Goal: Task Accomplishment & Management: Use online tool/utility

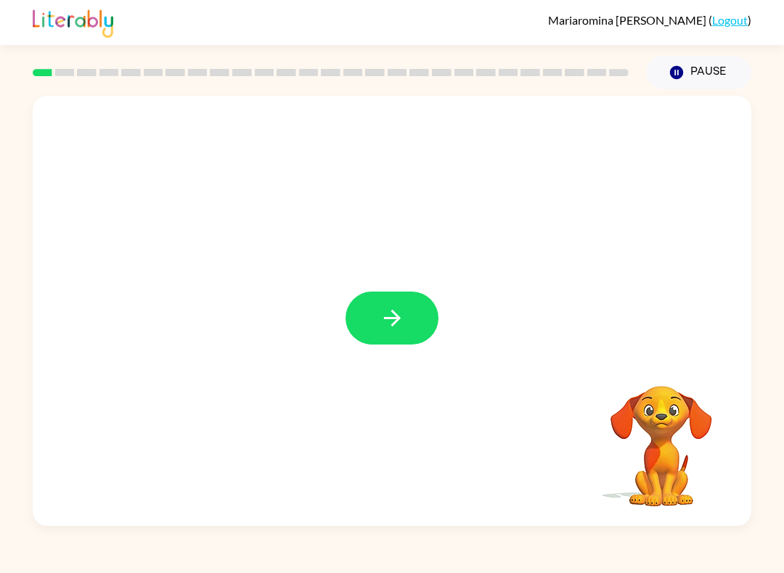
click at [369, 314] on button "button" at bounding box center [392, 318] width 93 height 53
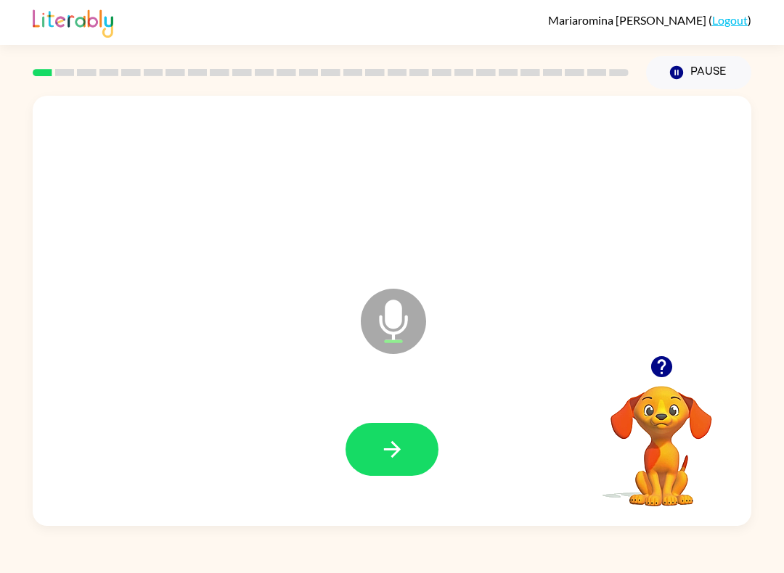
click at [390, 464] on button "button" at bounding box center [392, 449] width 93 height 53
click at [230, 462] on div at bounding box center [392, 450] width 690 height 124
click at [385, 473] on button "button" at bounding box center [392, 449] width 93 height 53
click at [396, 467] on button "button" at bounding box center [392, 449] width 93 height 53
click at [339, 450] on div at bounding box center [392, 450] width 690 height 124
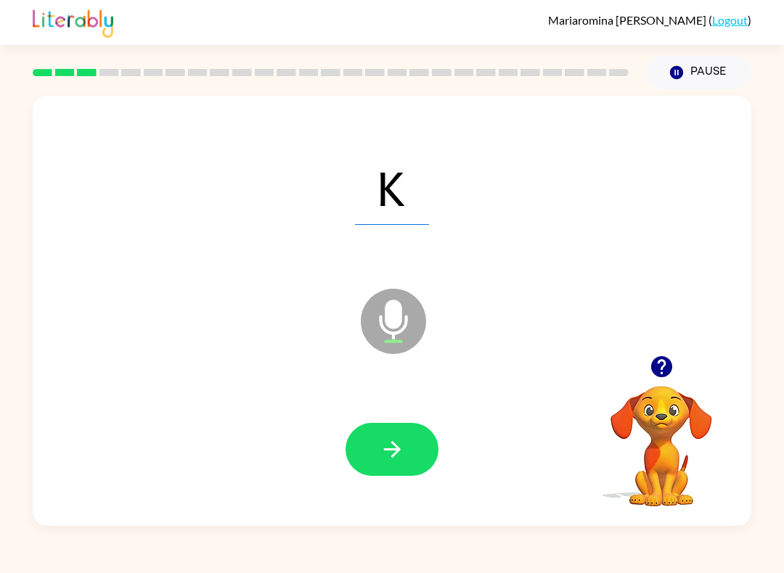
click at [402, 444] on icon "button" at bounding box center [392, 449] width 25 height 25
click at [404, 475] on button "button" at bounding box center [392, 449] width 93 height 53
click at [360, 445] on button "button" at bounding box center [392, 449] width 93 height 53
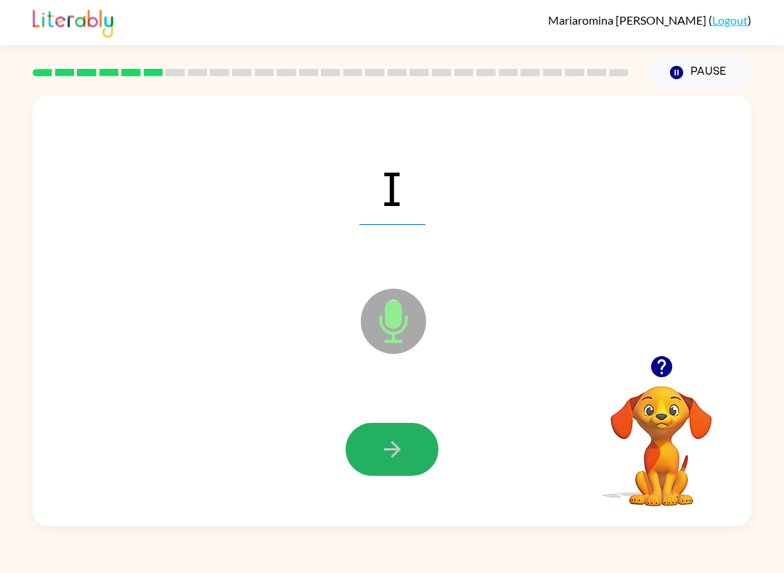
click at [380, 444] on icon "button" at bounding box center [392, 449] width 25 height 25
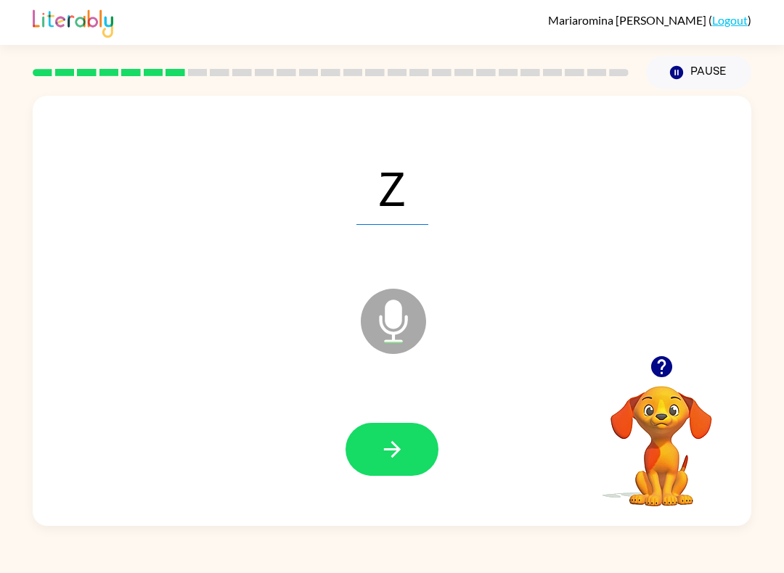
click at [433, 465] on button "button" at bounding box center [392, 449] width 93 height 53
click at [381, 461] on icon "button" at bounding box center [392, 449] width 25 height 25
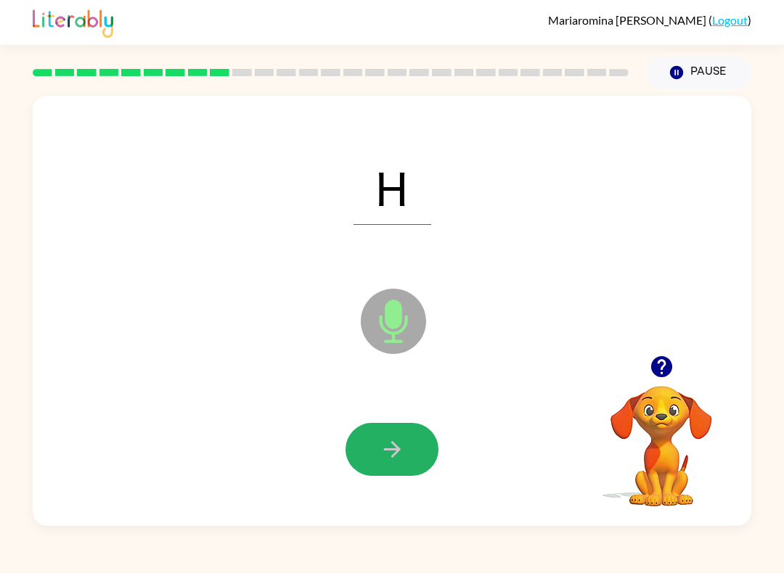
click at [392, 462] on icon "button" at bounding box center [392, 449] width 25 height 25
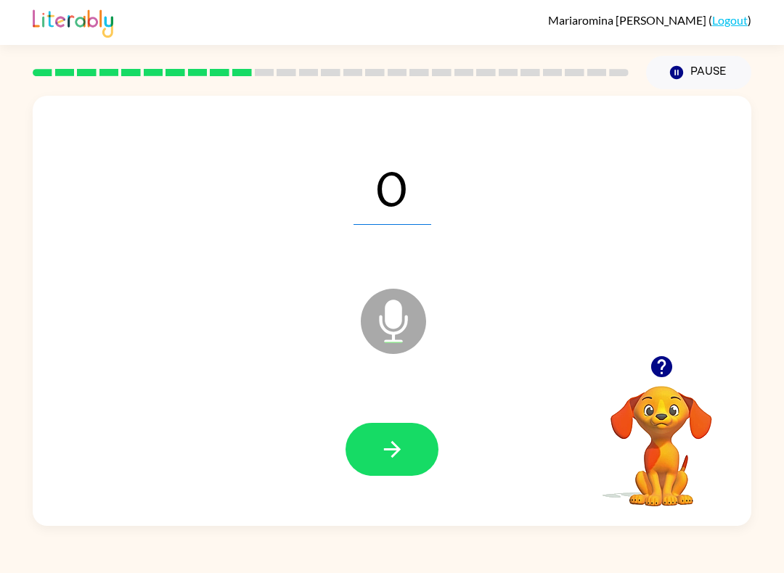
click at [388, 449] on icon "button" at bounding box center [392, 449] width 25 height 25
click at [386, 467] on button "button" at bounding box center [392, 449] width 93 height 53
click at [374, 453] on button "button" at bounding box center [392, 449] width 93 height 53
click at [407, 453] on button "button" at bounding box center [392, 449] width 93 height 53
click at [398, 452] on icon "button" at bounding box center [391, 449] width 17 height 17
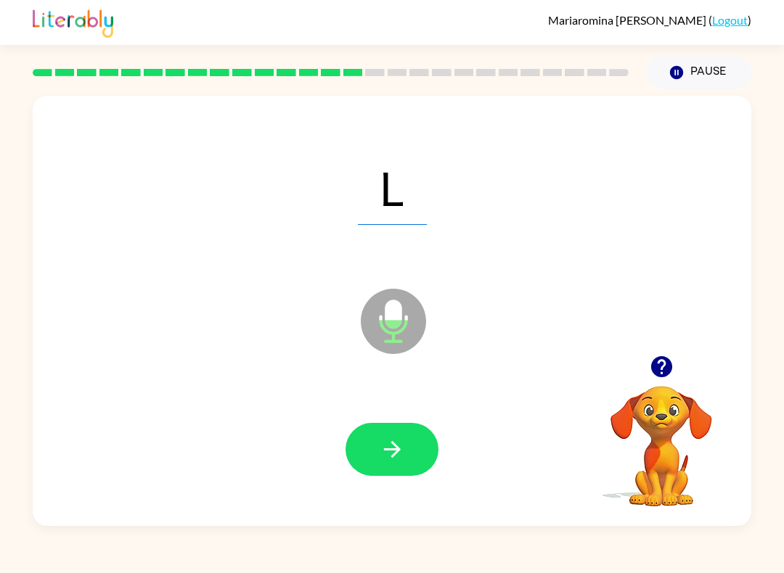
click at [380, 444] on icon "button" at bounding box center [392, 449] width 25 height 25
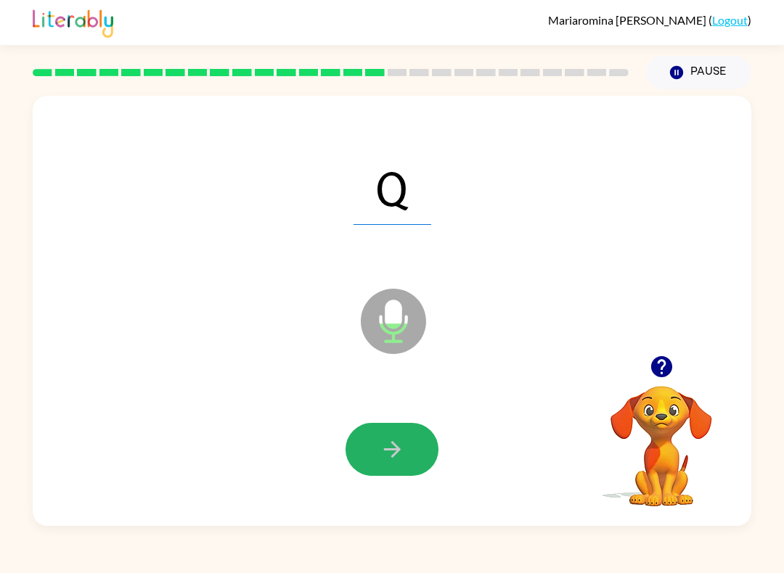
click at [406, 454] on button "button" at bounding box center [392, 449] width 93 height 53
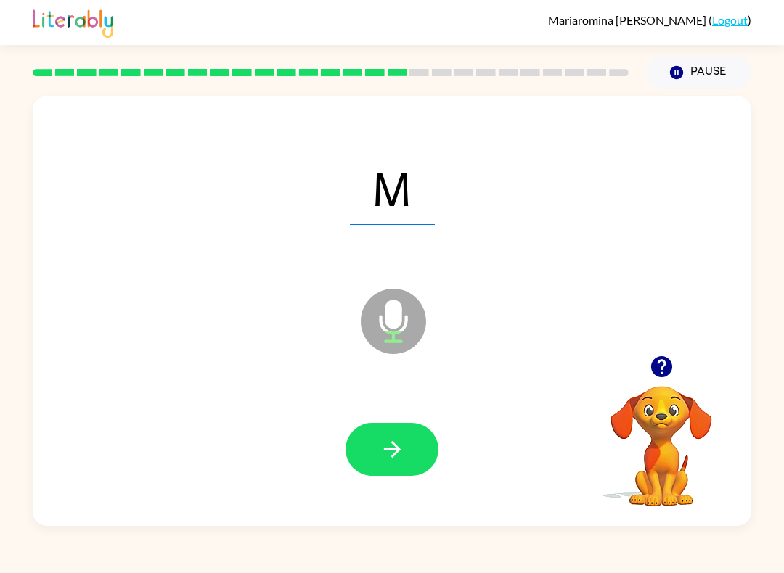
click at [372, 453] on button "button" at bounding box center [392, 449] width 93 height 53
click at [396, 465] on button "button" at bounding box center [392, 449] width 93 height 53
click at [398, 452] on icon "button" at bounding box center [391, 449] width 17 height 17
click at [378, 451] on button "button" at bounding box center [392, 449] width 93 height 53
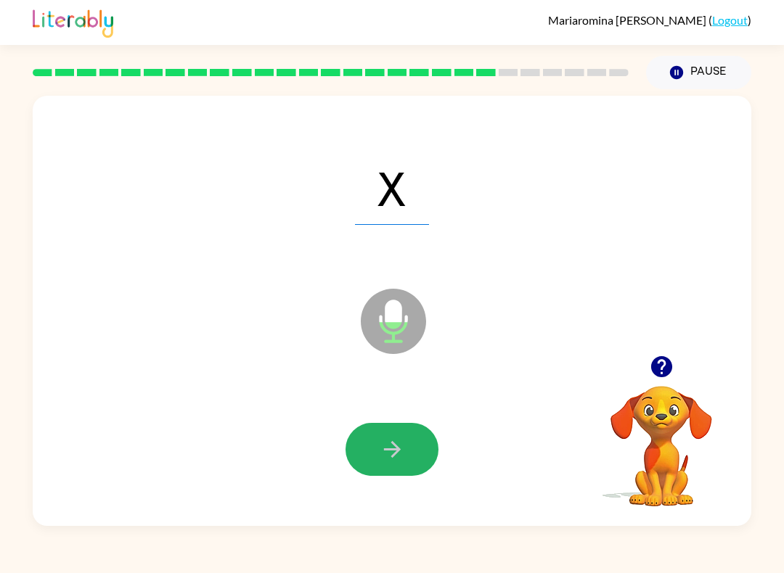
click at [388, 462] on icon "button" at bounding box center [392, 449] width 25 height 25
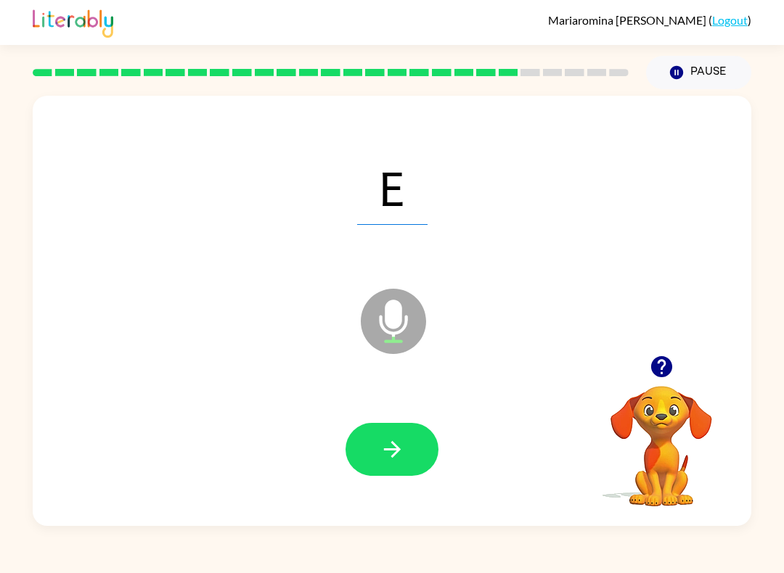
click at [372, 424] on button "button" at bounding box center [392, 449] width 93 height 53
click at [405, 464] on button "button" at bounding box center [392, 449] width 93 height 53
click at [392, 453] on icon "button" at bounding box center [392, 449] width 25 height 25
click at [368, 462] on button "button" at bounding box center [392, 449] width 93 height 53
click at [430, 451] on button "button" at bounding box center [392, 449] width 93 height 53
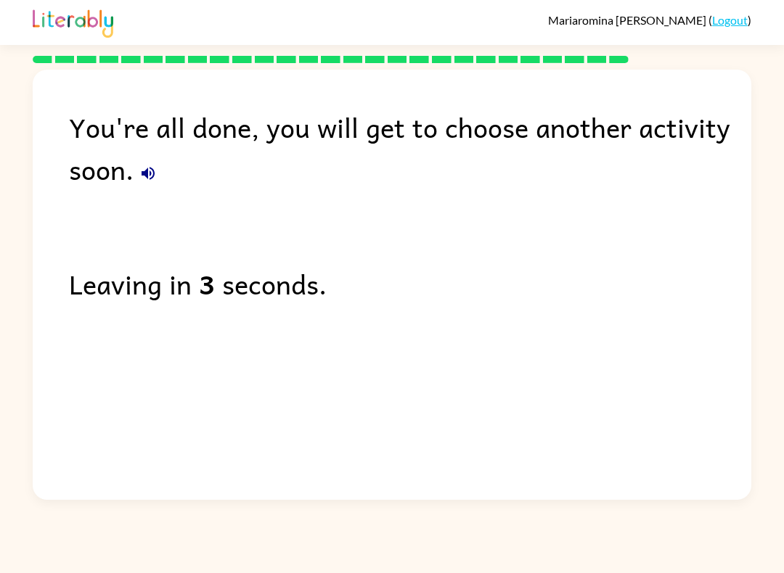
click at [142, 190] on div "You're all done, you will get to choose another activity soon." at bounding box center [410, 148] width 682 height 84
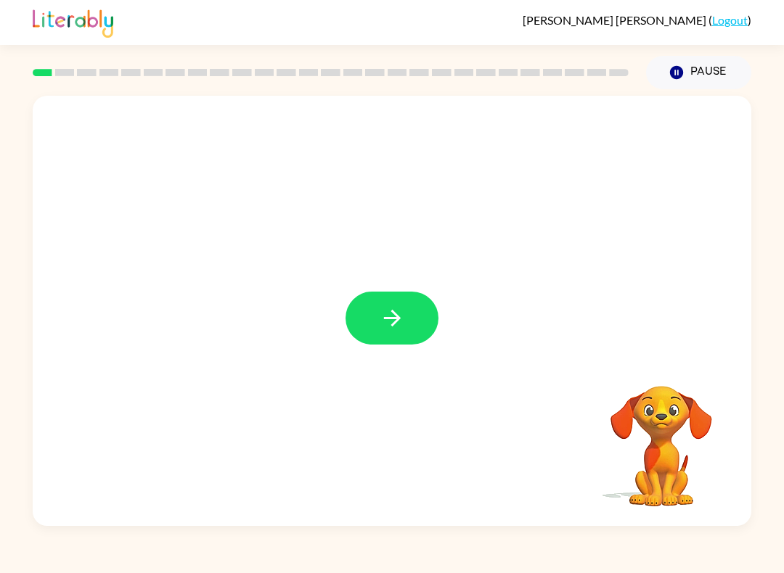
click at [393, 330] on icon "button" at bounding box center [392, 318] width 25 height 25
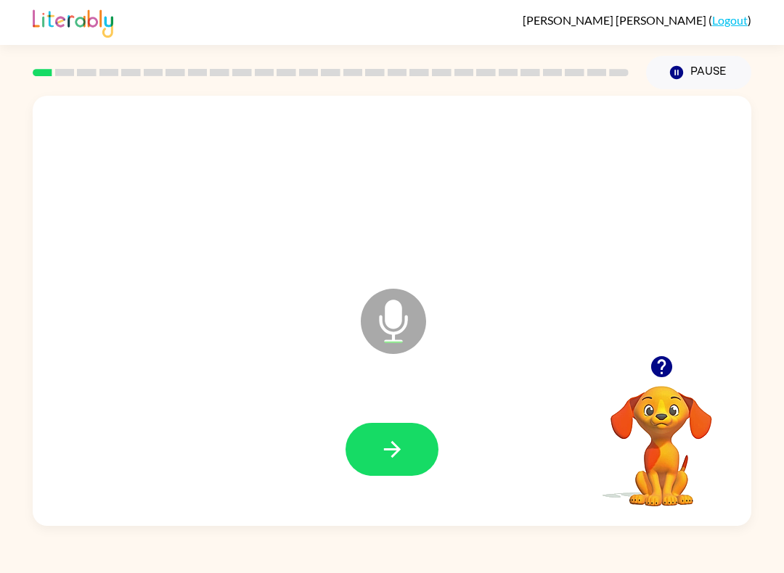
click at [400, 434] on button "button" at bounding box center [392, 449] width 93 height 53
click at [396, 453] on icon "button" at bounding box center [391, 449] width 17 height 17
click at [407, 459] on button "button" at bounding box center [392, 449] width 93 height 53
click at [397, 451] on icon "button" at bounding box center [391, 449] width 17 height 17
click at [413, 459] on button "button" at bounding box center [392, 449] width 93 height 53
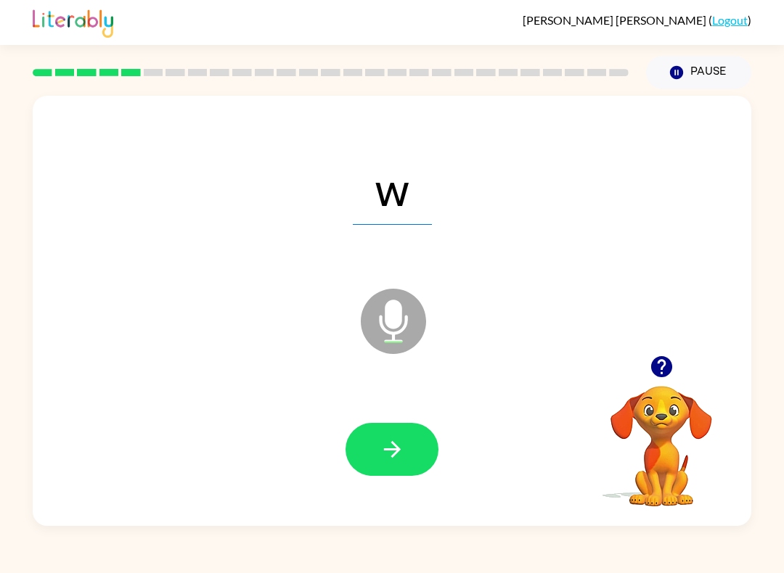
click at [401, 436] on button "button" at bounding box center [392, 449] width 93 height 53
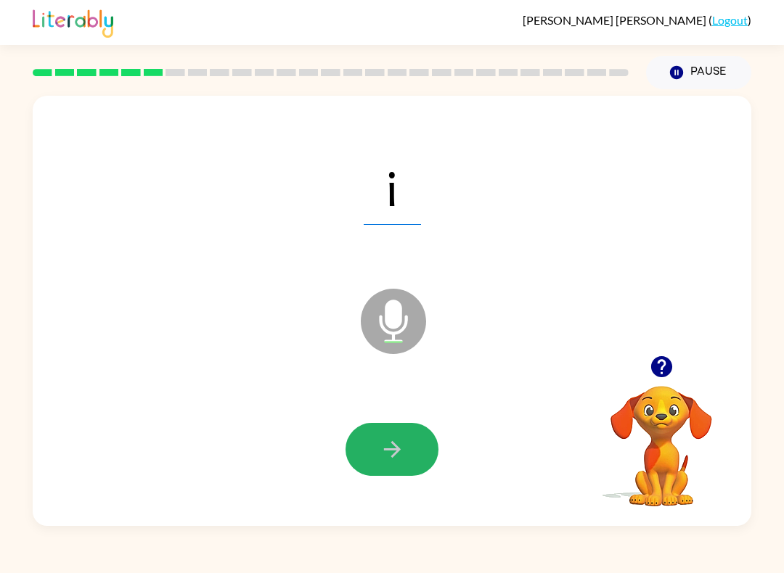
click at [389, 434] on button "button" at bounding box center [392, 449] width 93 height 53
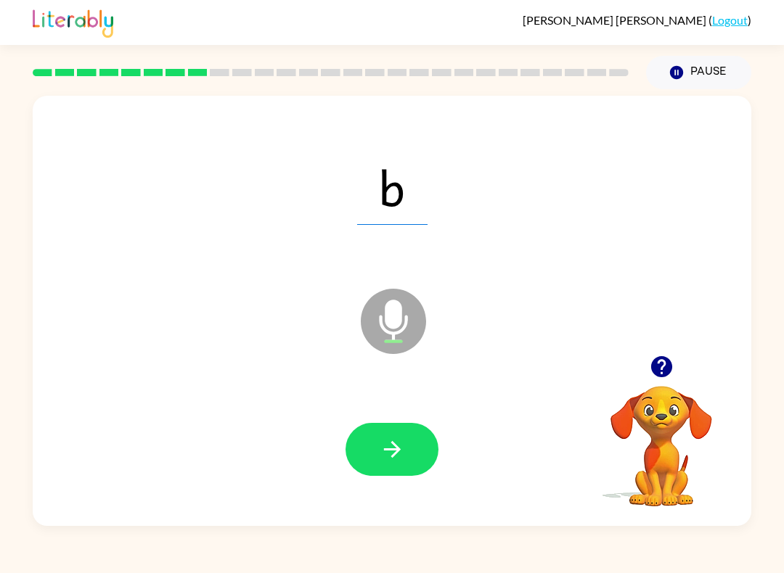
click at [414, 443] on button "button" at bounding box center [392, 449] width 93 height 53
click at [385, 443] on icon "button" at bounding box center [392, 449] width 25 height 25
click at [436, 461] on button "button" at bounding box center [392, 449] width 93 height 53
click at [387, 475] on button "button" at bounding box center [392, 449] width 93 height 53
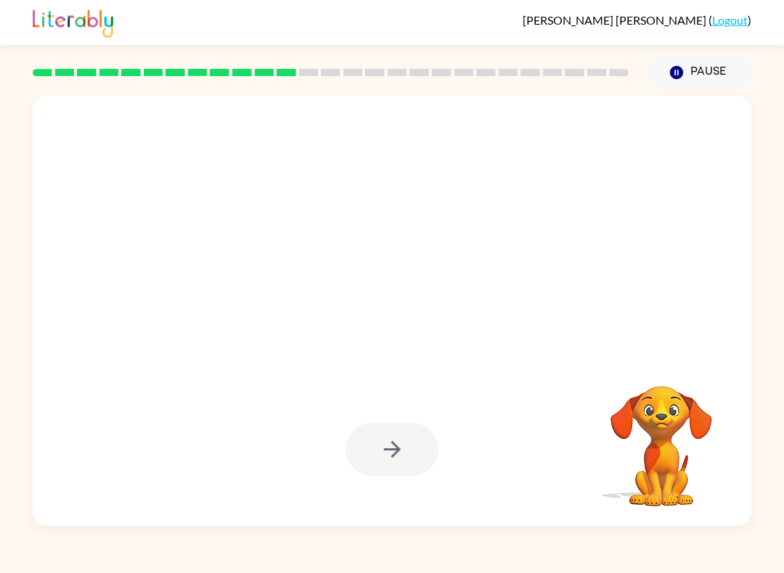
click at [698, 73] on button "Pause Pause" at bounding box center [698, 72] width 105 height 33
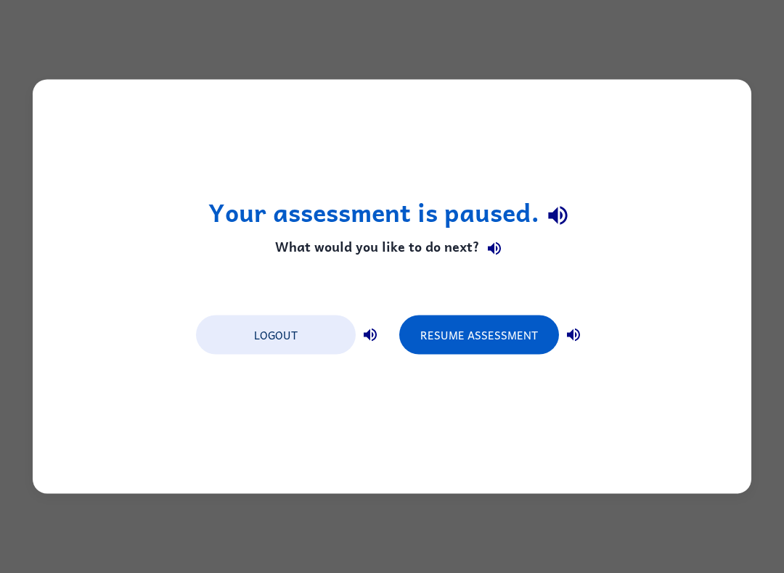
click at [478, 343] on button "Resume Assessment" at bounding box center [479, 335] width 160 height 39
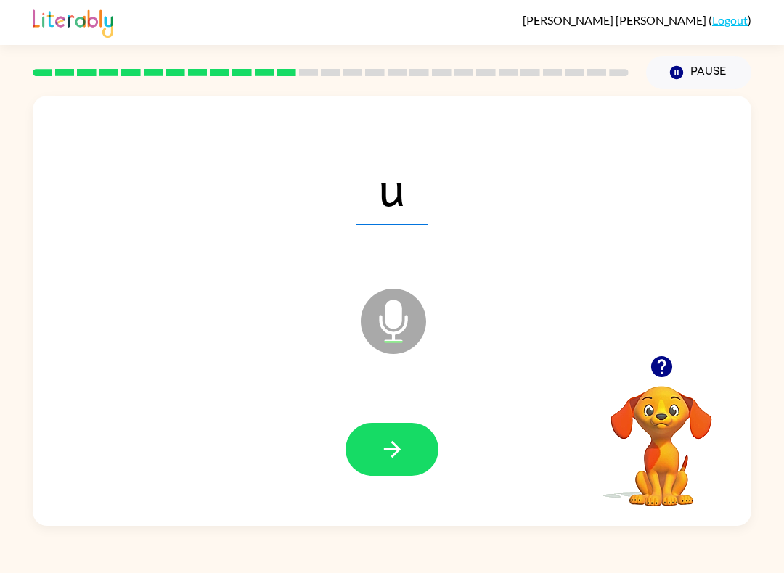
click at [397, 459] on icon "button" at bounding box center [392, 449] width 25 height 25
click at [396, 444] on icon "button" at bounding box center [392, 449] width 25 height 25
click at [401, 457] on icon "button" at bounding box center [392, 449] width 25 height 25
click at [397, 457] on icon "button" at bounding box center [392, 449] width 25 height 25
click at [375, 451] on button "button" at bounding box center [392, 449] width 93 height 53
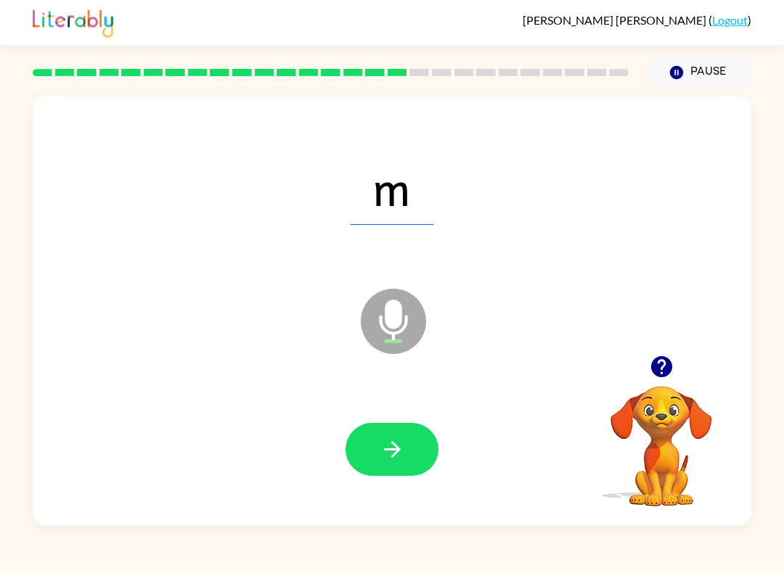
click at [391, 447] on icon "button" at bounding box center [392, 449] width 25 height 25
click at [400, 450] on icon "button" at bounding box center [391, 449] width 17 height 17
click at [710, 71] on button "Pause Pause" at bounding box center [698, 72] width 105 height 33
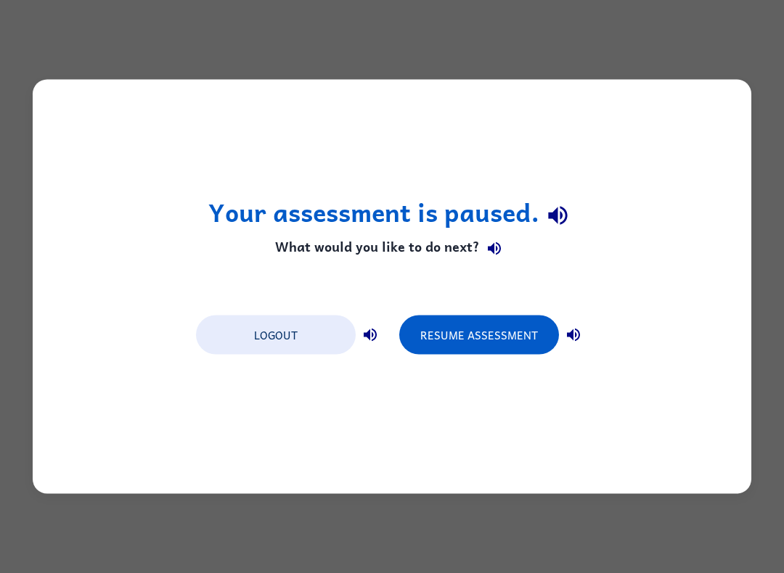
click at [496, 330] on button "Resume Assessment" at bounding box center [479, 335] width 160 height 39
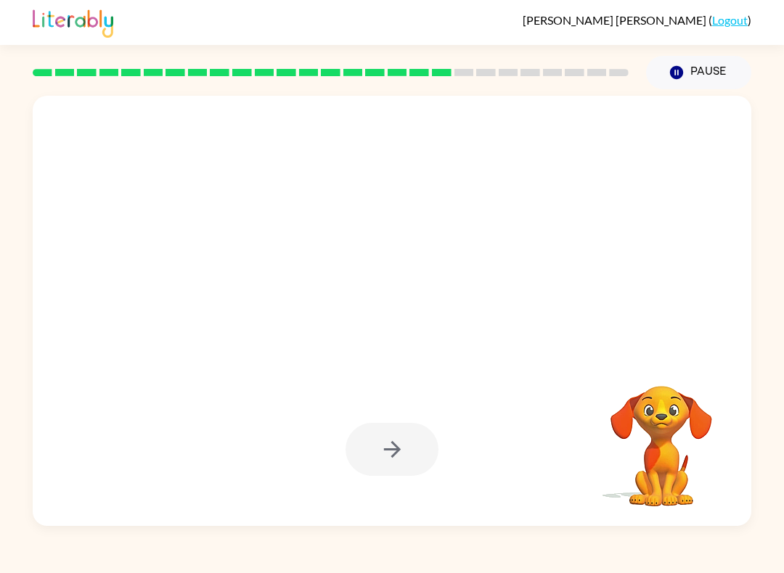
click at [696, 77] on button "Pause Pause" at bounding box center [698, 72] width 105 height 33
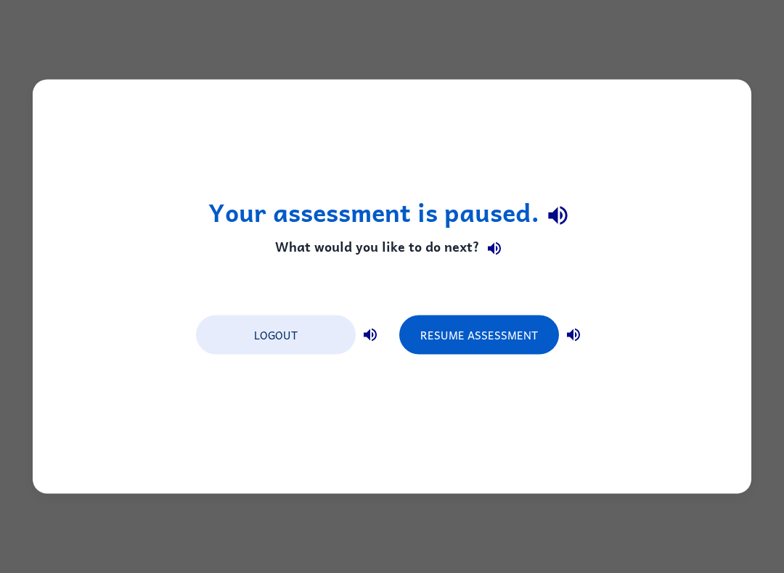
click at [500, 321] on button "Resume Assessment" at bounding box center [479, 335] width 160 height 39
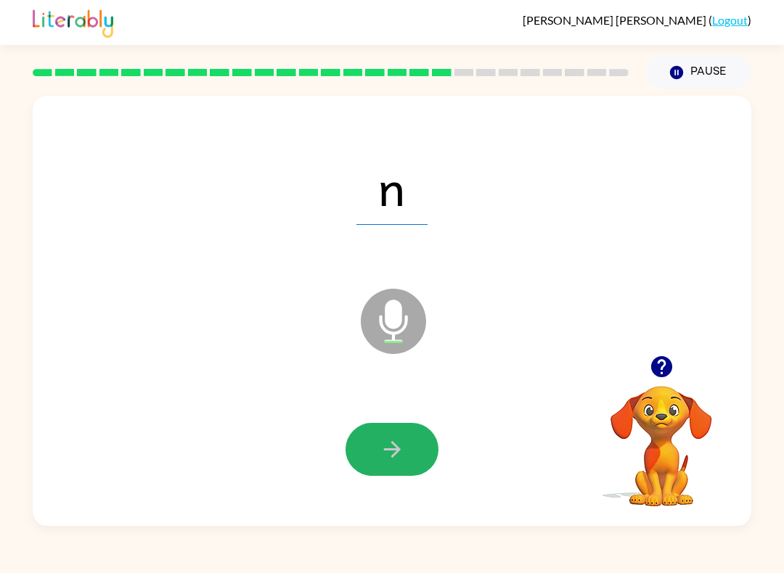
click at [396, 462] on icon "button" at bounding box center [392, 449] width 25 height 25
click at [399, 438] on icon "button" at bounding box center [392, 449] width 25 height 25
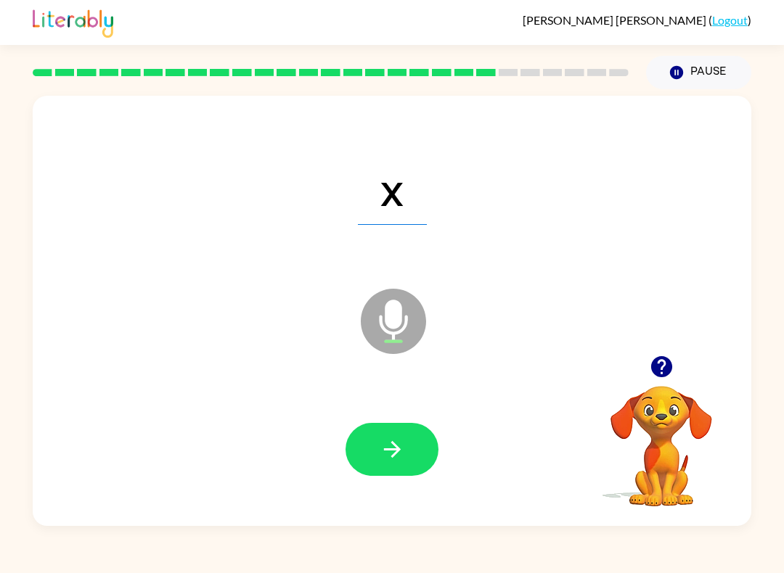
click at [407, 465] on button "button" at bounding box center [392, 449] width 93 height 53
click at [399, 438] on icon "button" at bounding box center [392, 449] width 25 height 25
click at [395, 461] on icon "button" at bounding box center [392, 449] width 25 height 25
click at [376, 464] on button "button" at bounding box center [392, 449] width 93 height 53
click at [387, 429] on button "button" at bounding box center [392, 449] width 93 height 53
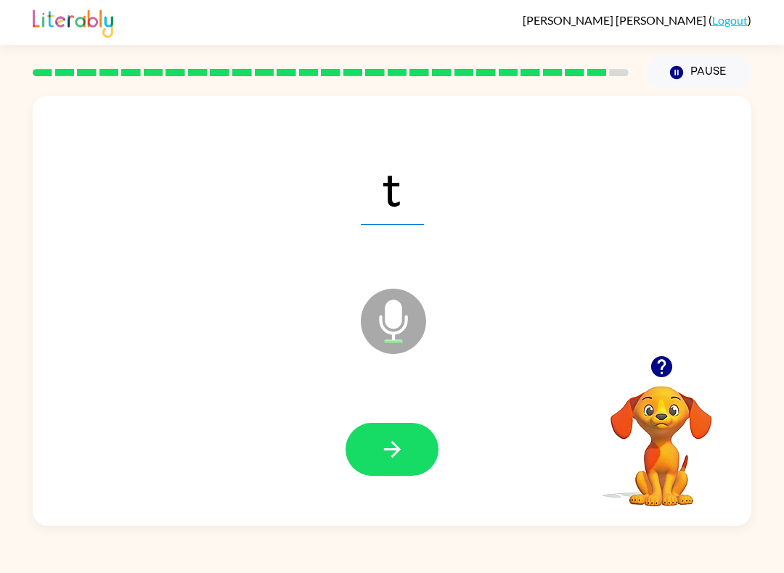
click at [399, 449] on icon "button" at bounding box center [392, 449] width 25 height 25
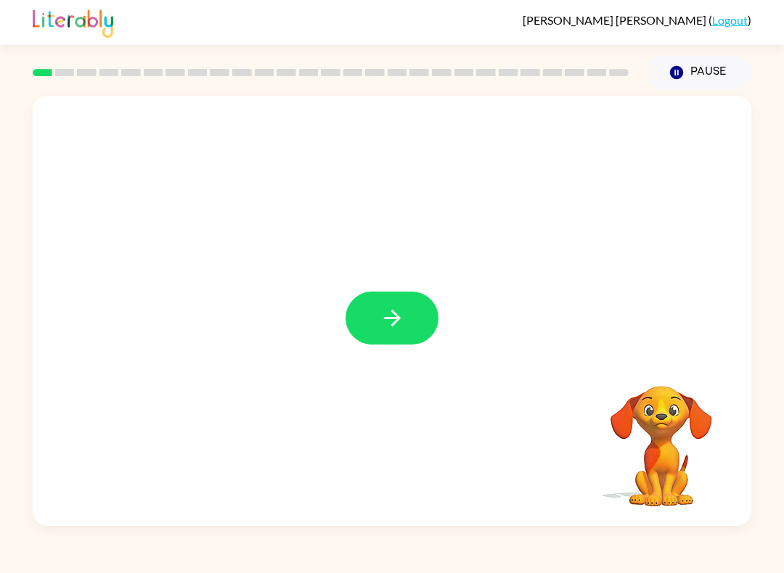
click at [395, 308] on icon "button" at bounding box center [392, 318] width 25 height 25
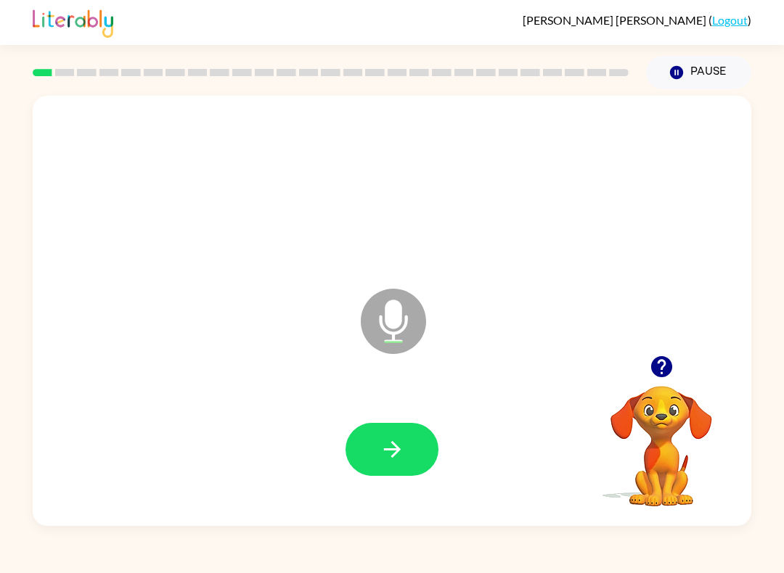
click at [393, 454] on icon "button" at bounding box center [392, 449] width 25 height 25
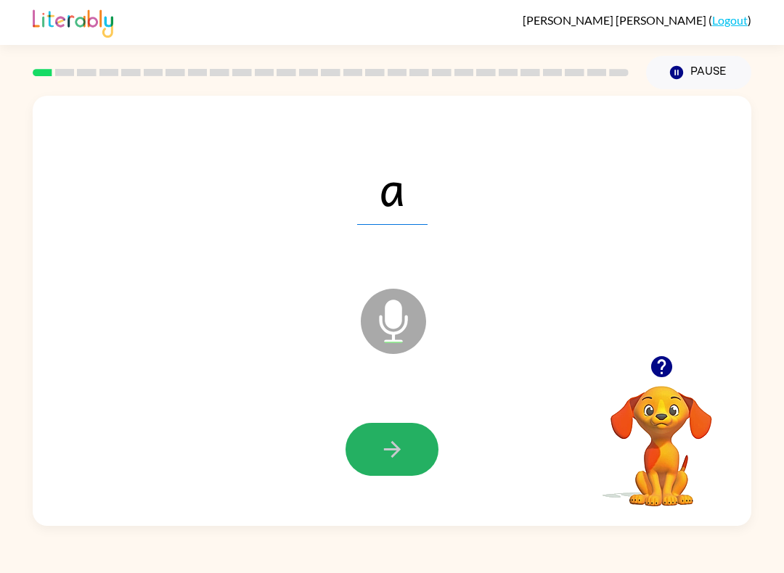
click at [386, 436] on button "button" at bounding box center [392, 449] width 93 height 53
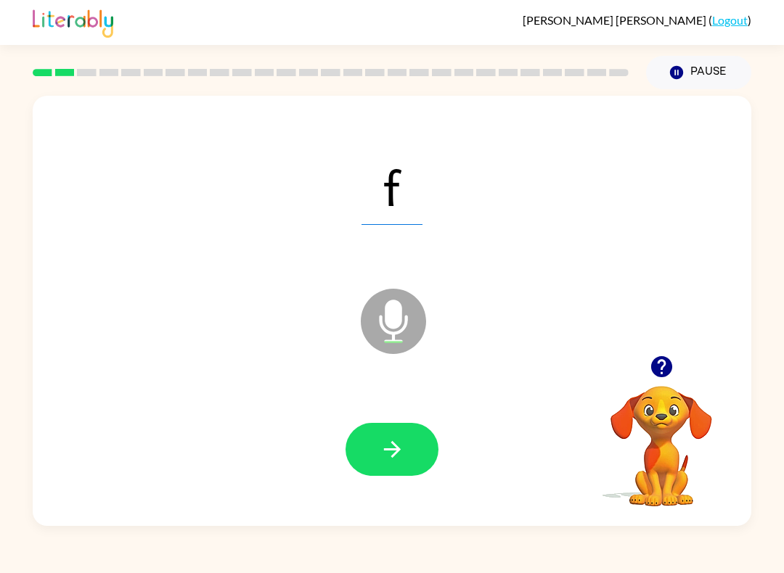
click at [391, 455] on icon "button" at bounding box center [392, 449] width 25 height 25
click at [396, 435] on button "button" at bounding box center [392, 449] width 93 height 53
click at [389, 433] on button "button" at bounding box center [392, 449] width 93 height 53
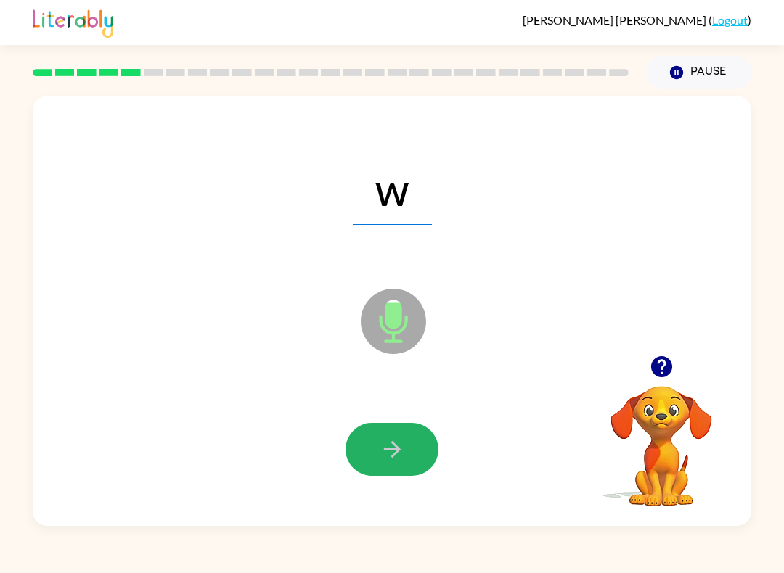
click at [383, 454] on icon "button" at bounding box center [392, 449] width 25 height 25
click at [399, 463] on button "button" at bounding box center [392, 449] width 93 height 53
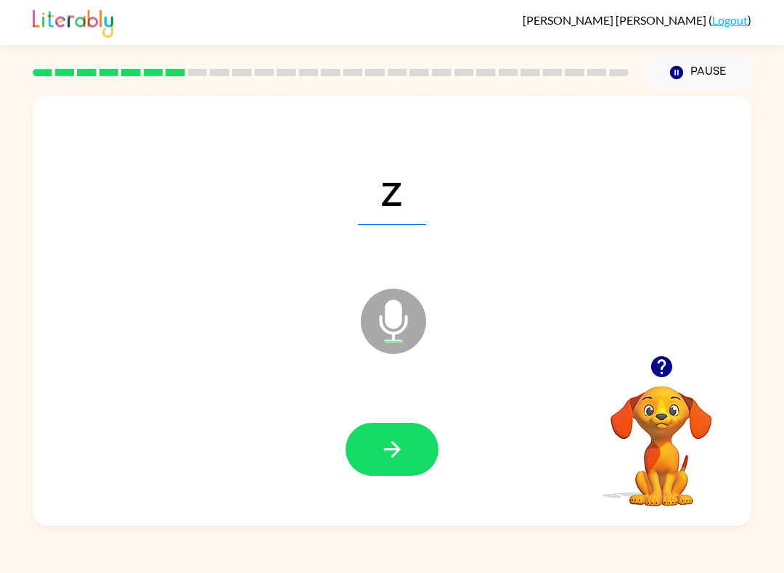
click at [417, 442] on button "button" at bounding box center [392, 449] width 93 height 53
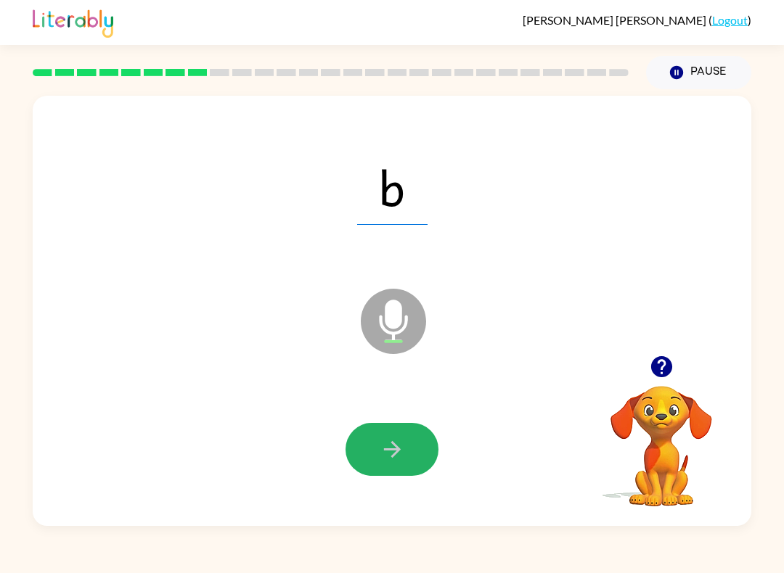
click at [384, 446] on icon "button" at bounding box center [392, 449] width 25 height 25
click at [403, 454] on icon "button" at bounding box center [392, 449] width 25 height 25
click at [444, 446] on div at bounding box center [392, 450] width 690 height 124
click at [383, 460] on icon "button" at bounding box center [392, 449] width 25 height 25
click at [393, 438] on icon "button" at bounding box center [392, 449] width 25 height 25
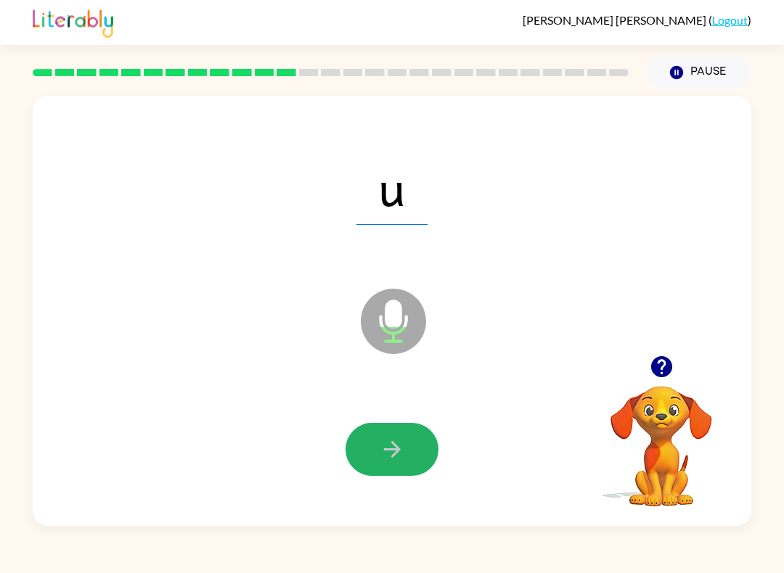
click at [392, 453] on icon "button" at bounding box center [392, 449] width 25 height 25
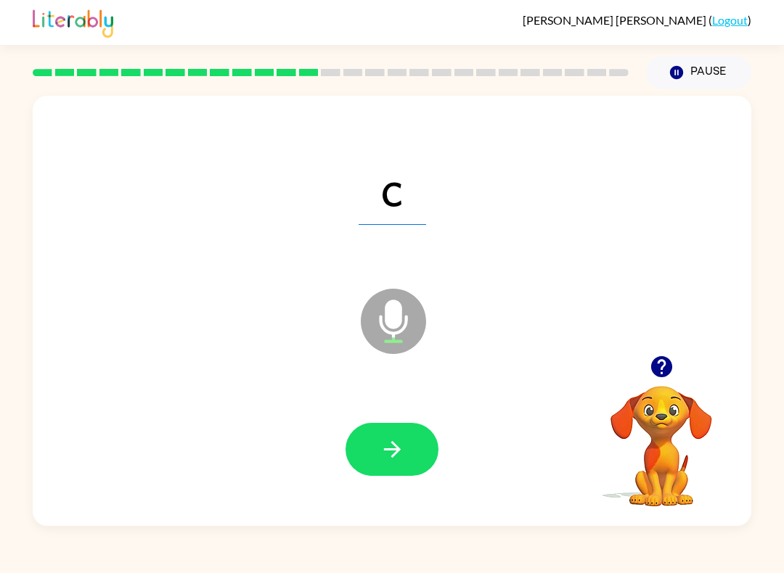
click at [388, 463] on button "button" at bounding box center [392, 449] width 93 height 53
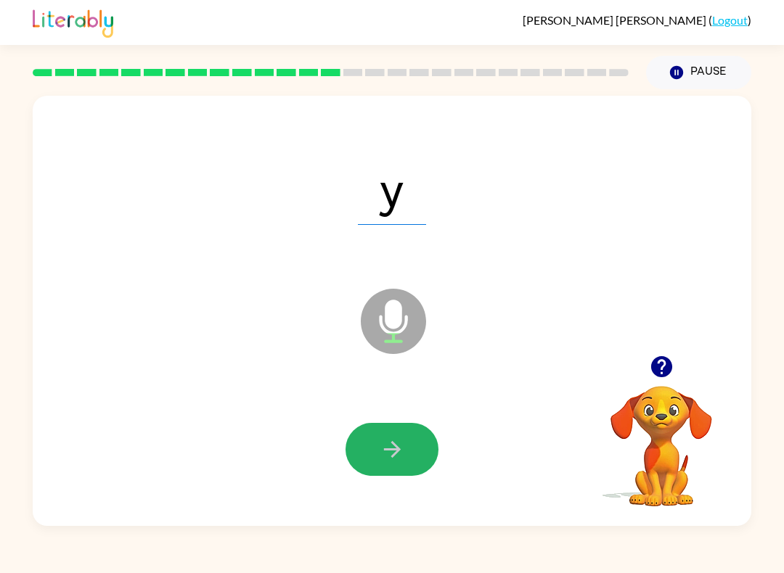
click at [382, 444] on icon "button" at bounding box center [392, 449] width 25 height 25
click at [412, 434] on button "button" at bounding box center [392, 449] width 93 height 53
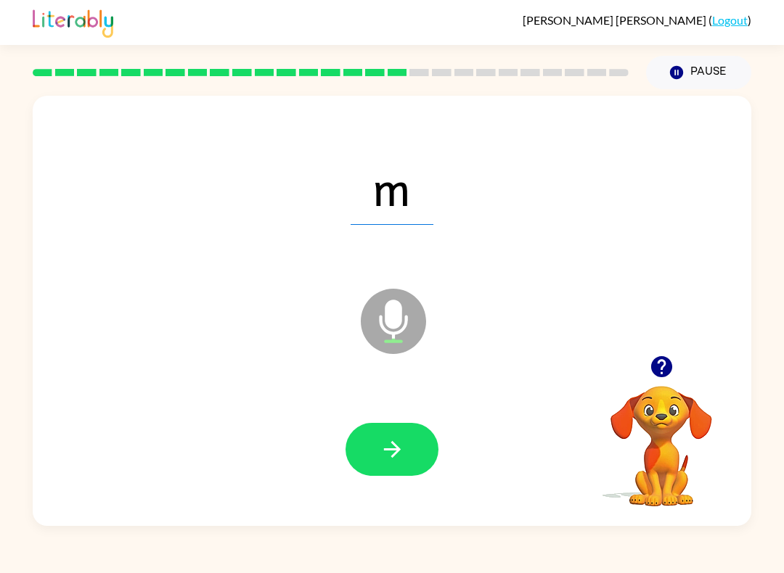
click at [375, 442] on button "button" at bounding box center [392, 449] width 93 height 53
click at [404, 450] on icon "button" at bounding box center [392, 449] width 25 height 25
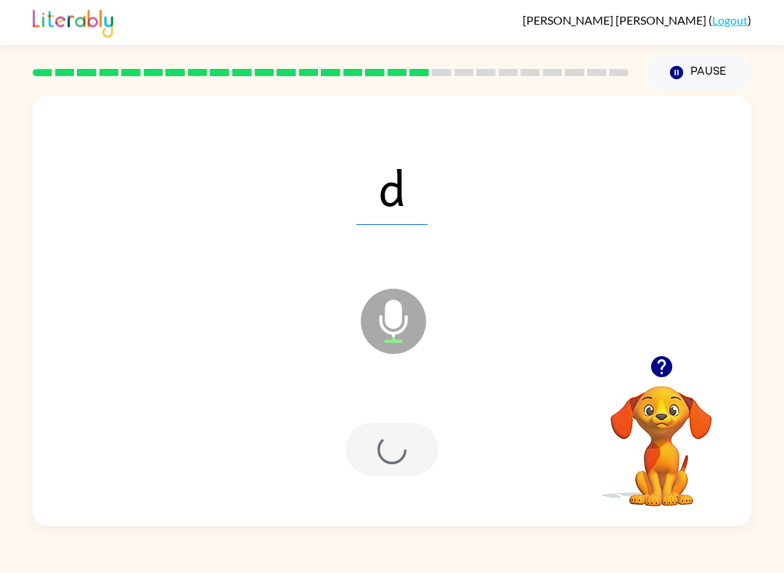
click at [428, 428] on div at bounding box center [392, 449] width 93 height 53
click at [409, 445] on div at bounding box center [392, 449] width 93 height 53
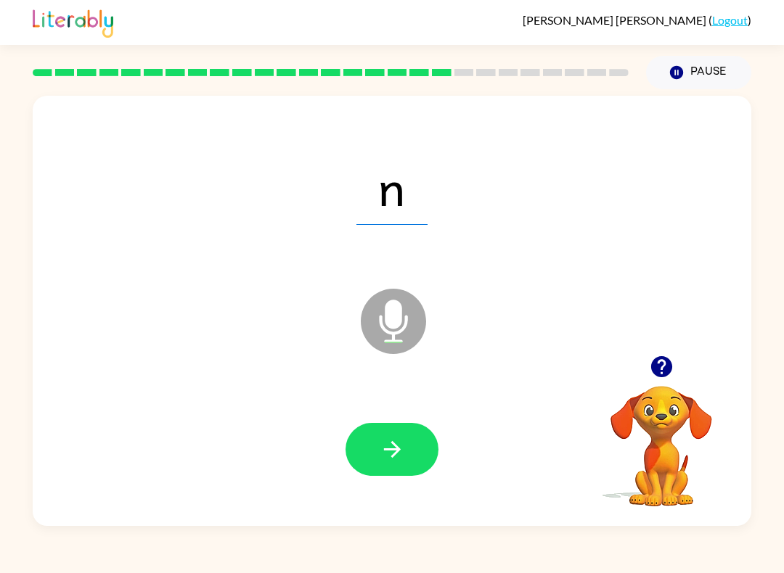
click at [386, 442] on icon "button" at bounding box center [392, 449] width 25 height 25
click at [400, 457] on icon "button" at bounding box center [392, 449] width 25 height 25
click at [385, 444] on icon "button" at bounding box center [392, 449] width 25 height 25
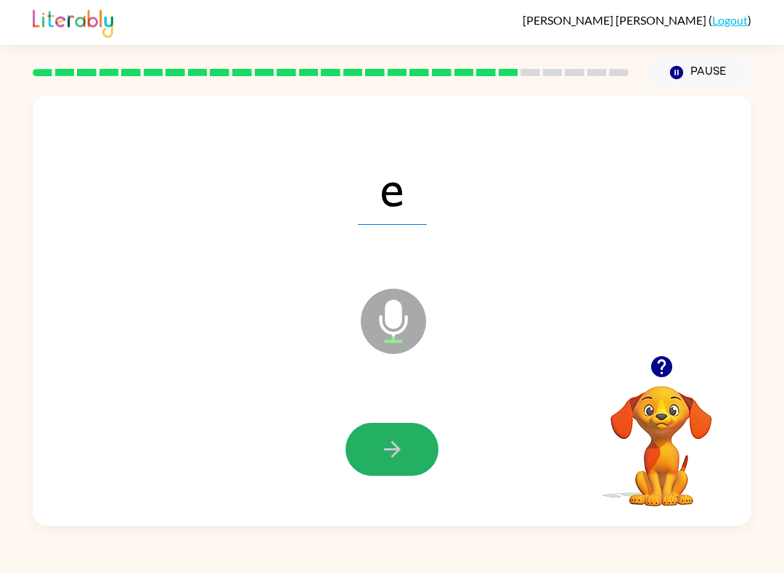
click at [399, 454] on icon "button" at bounding box center [392, 449] width 25 height 25
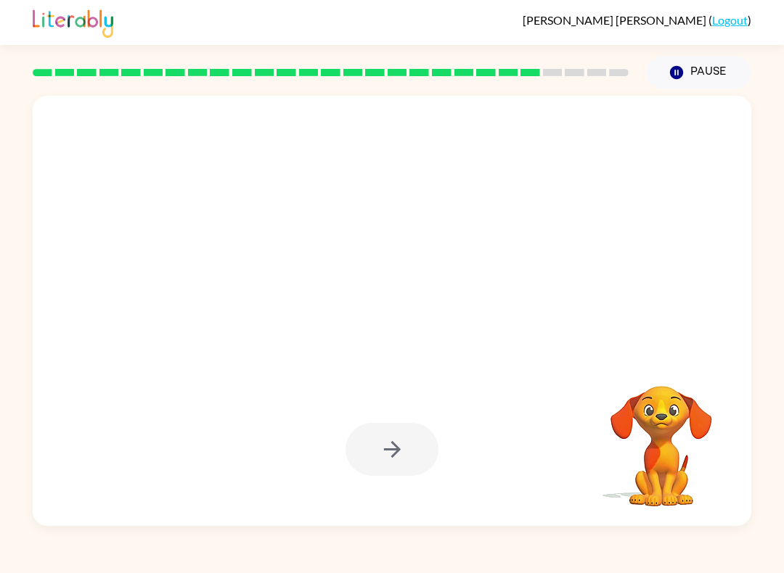
click at [700, 70] on button "Pause Pause" at bounding box center [698, 72] width 105 height 33
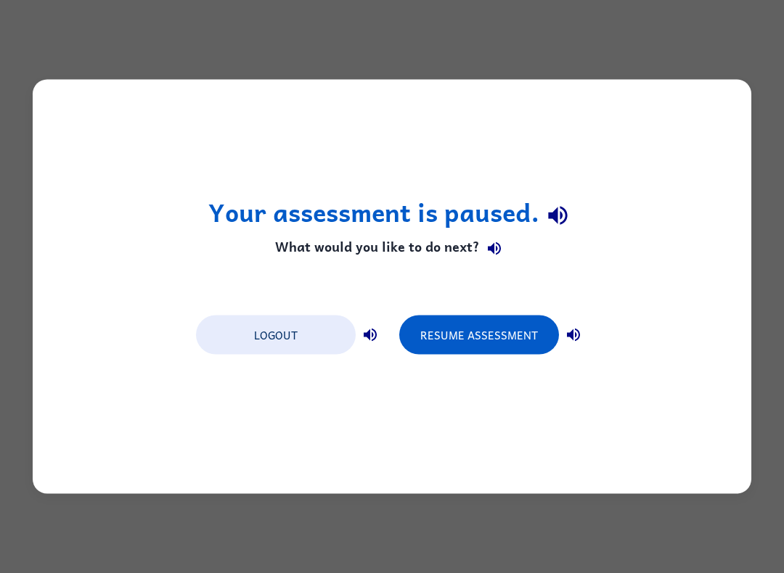
click at [467, 338] on button "Resume Assessment" at bounding box center [479, 335] width 160 height 39
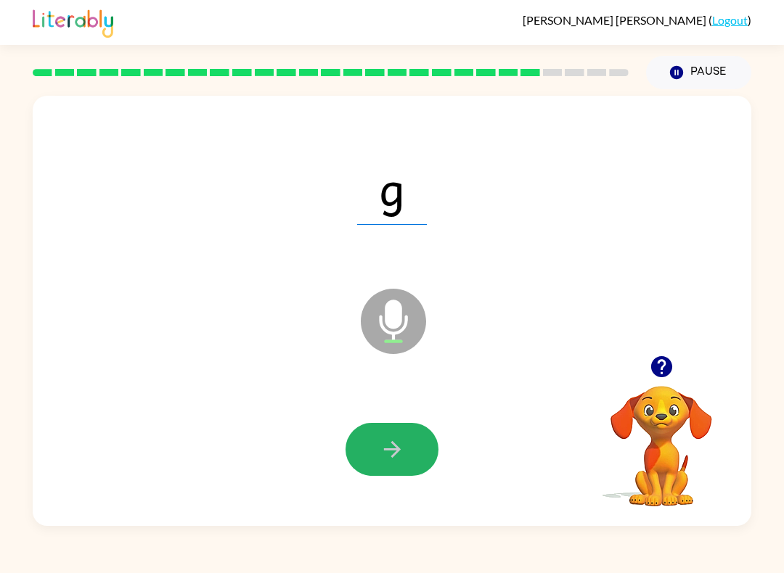
click at [409, 459] on button "button" at bounding box center [392, 449] width 93 height 53
click at [381, 441] on icon "button" at bounding box center [392, 449] width 25 height 25
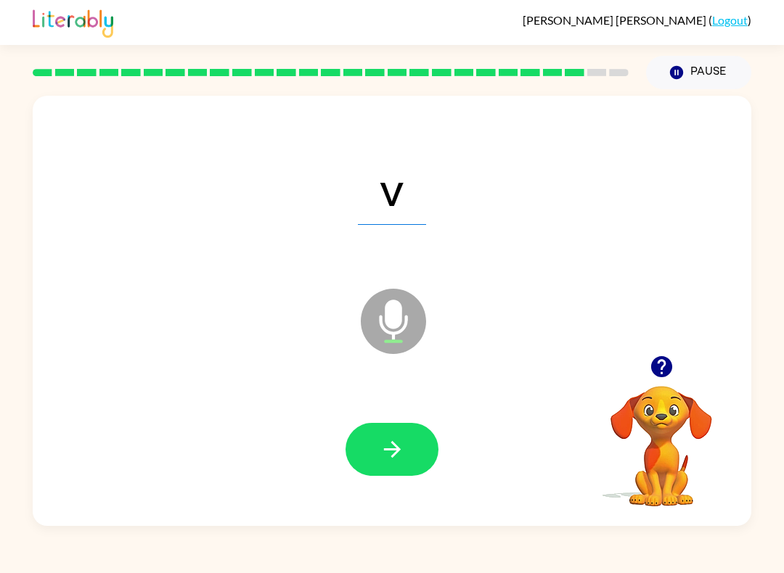
click at [395, 448] on icon "button" at bounding box center [392, 449] width 25 height 25
click at [401, 436] on button "button" at bounding box center [392, 449] width 93 height 53
